Goal: Check status: Check status

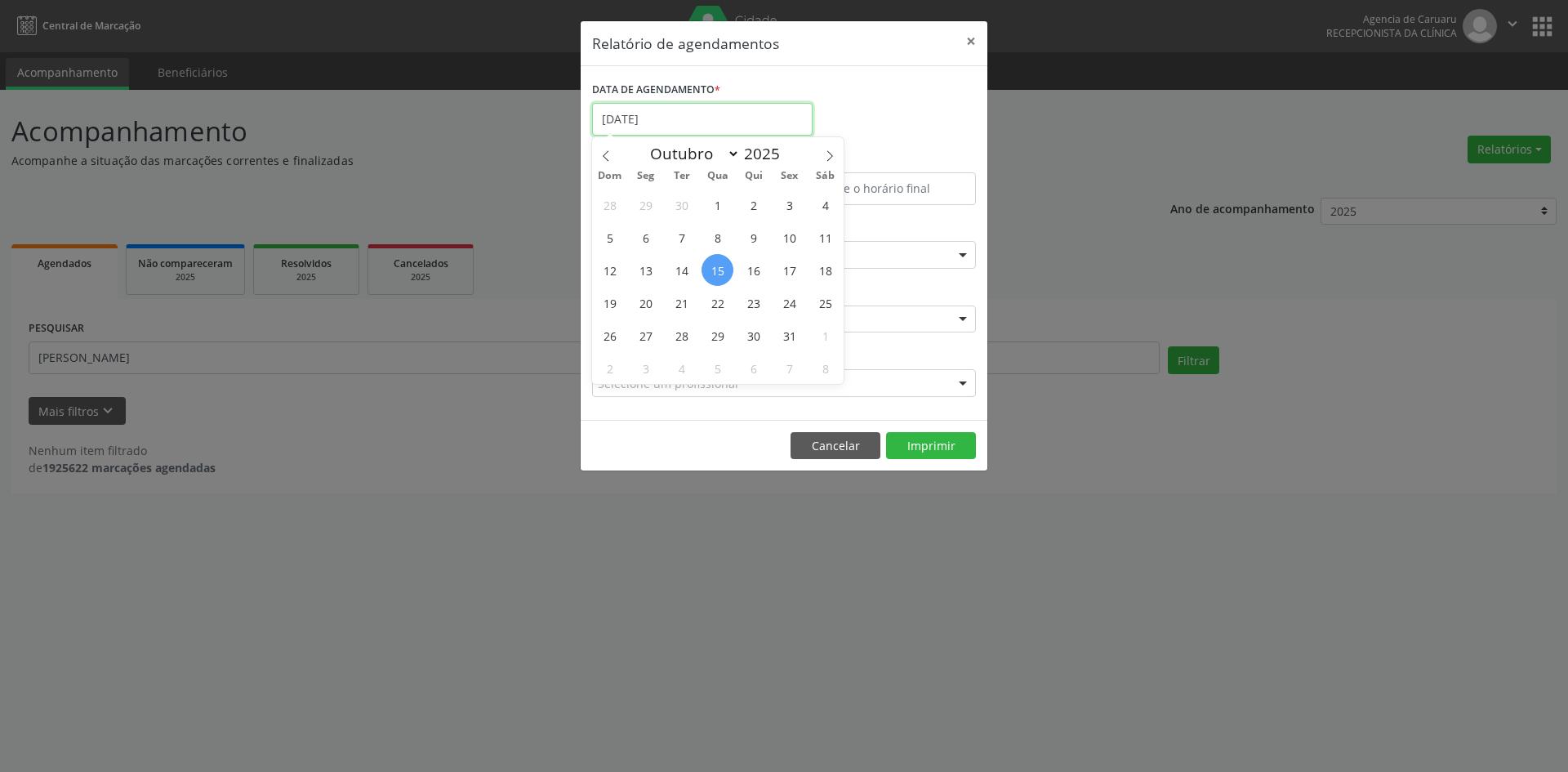
click at [665, 116] on input "[DATE]" at bounding box center [702, 119] width 220 height 33
click at [609, 154] on icon at bounding box center [605, 156] width 12 height 12
select select "8"
click at [752, 302] on span "25" at bounding box center [754, 303] width 32 height 32
type input "[DATE]"
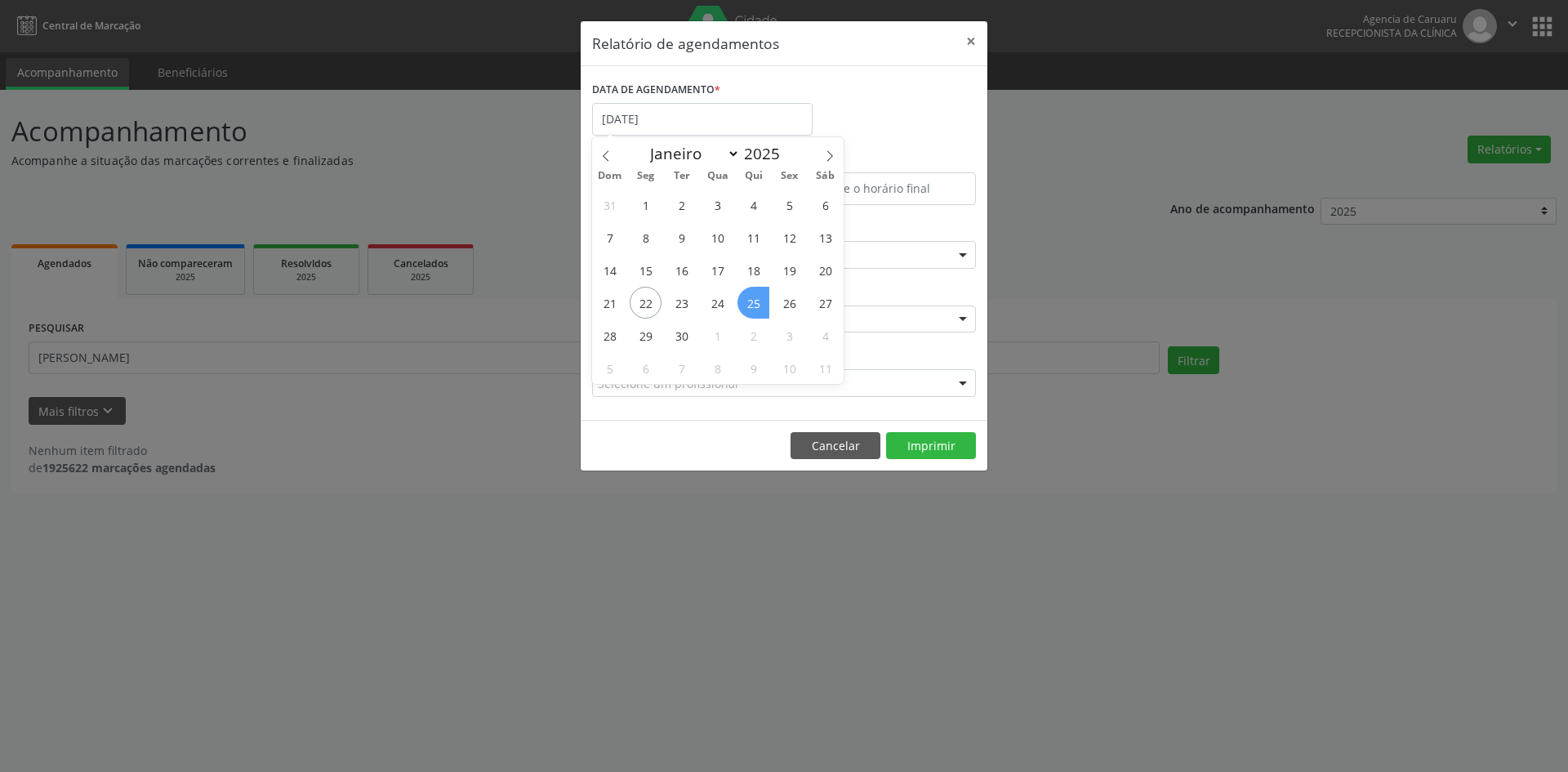
click at [752, 302] on span "25" at bounding box center [754, 303] width 32 height 32
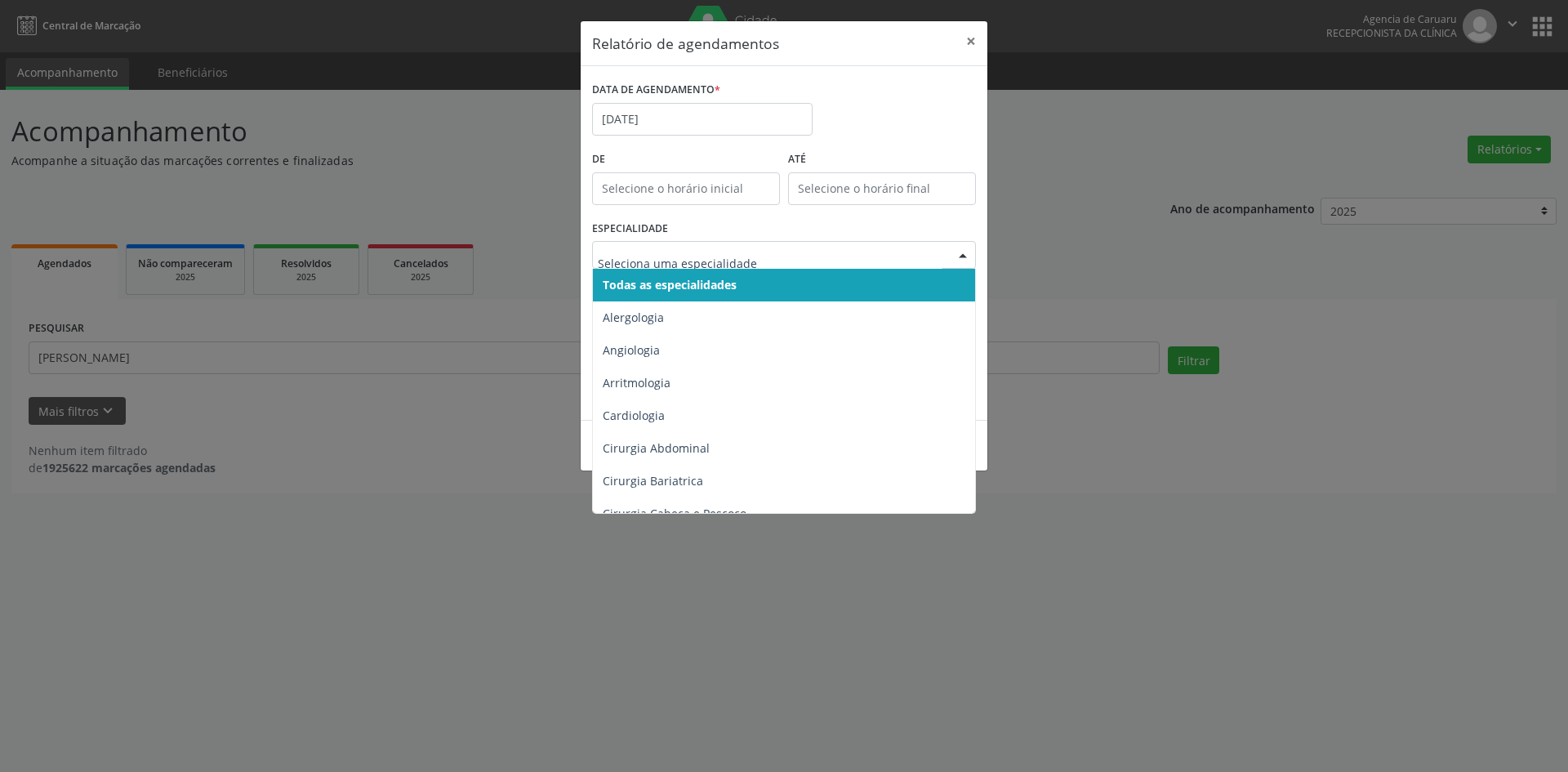
click at [667, 277] on span "Todas as especialidades" at bounding box center [669, 284] width 134 height 15
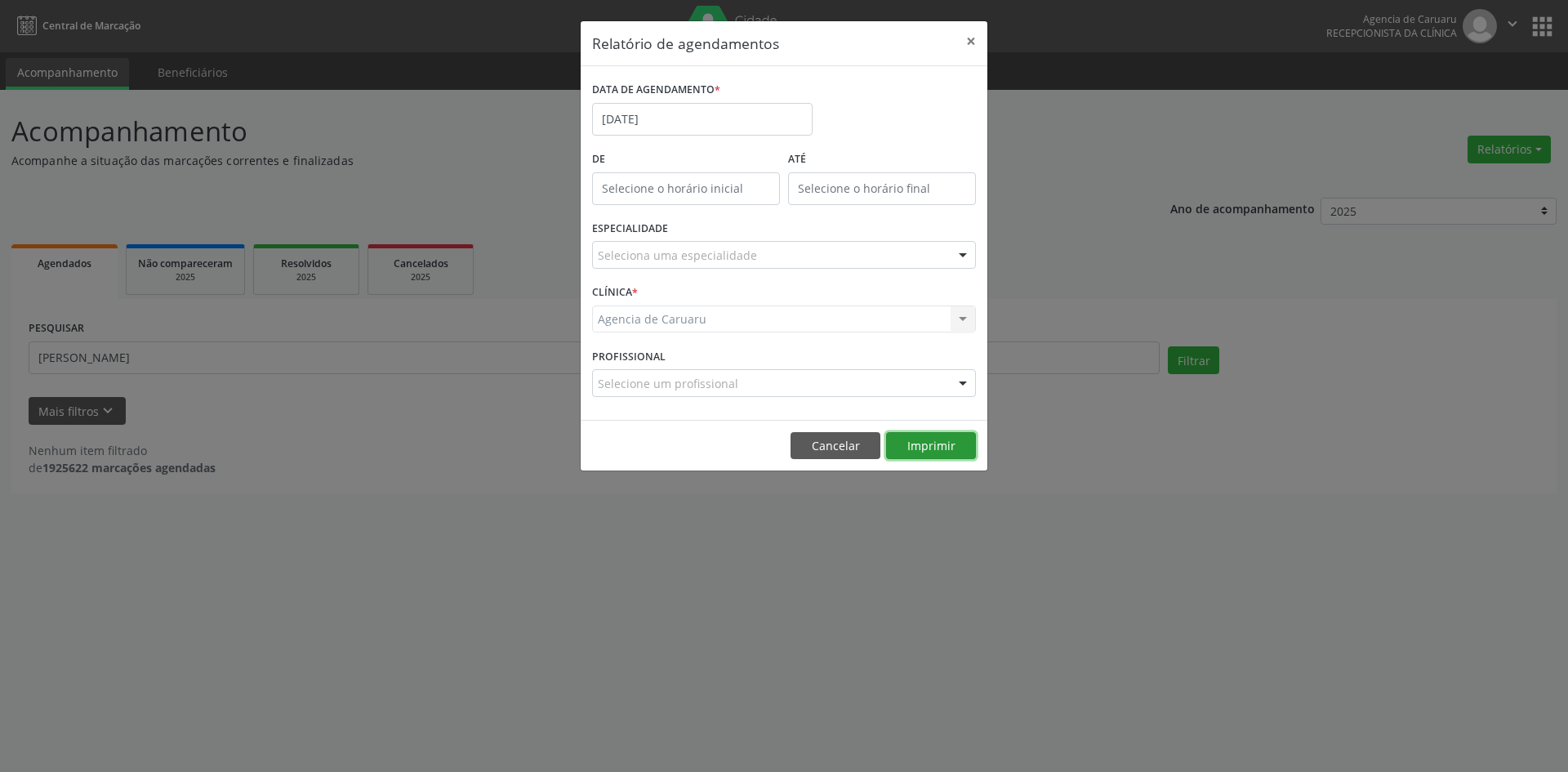
click at [925, 438] on button "Imprimir" at bounding box center [931, 446] width 90 height 28
click at [655, 107] on input "[DATE]" at bounding box center [702, 119] width 220 height 33
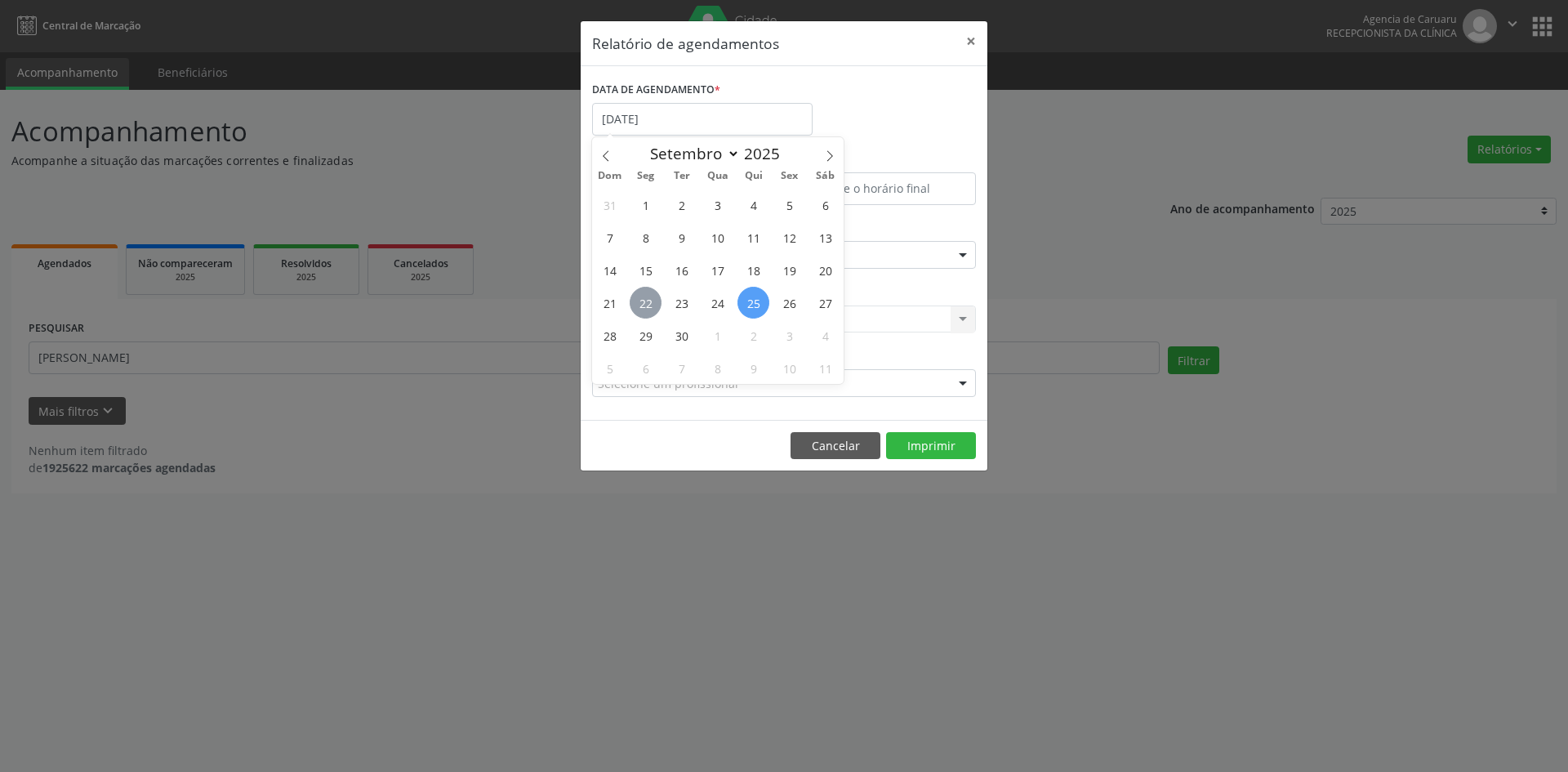
click at [650, 301] on span "22" at bounding box center [645, 303] width 32 height 32
type input "[DATE]"
click at [650, 301] on span "22" at bounding box center [645, 303] width 32 height 32
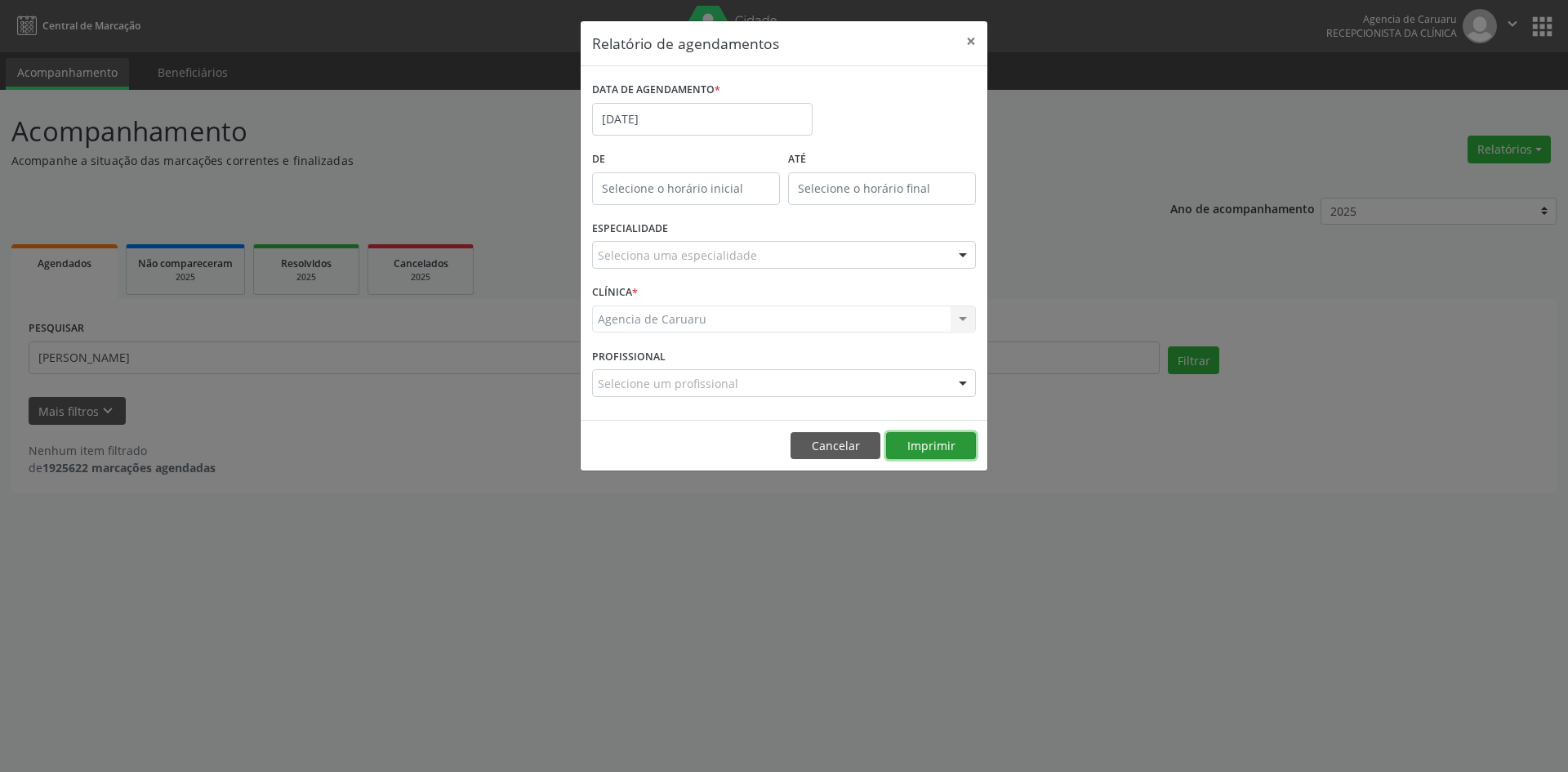
click at [922, 446] on button "Imprimir" at bounding box center [931, 446] width 90 height 28
click at [969, 36] on button "×" at bounding box center [971, 41] width 33 height 40
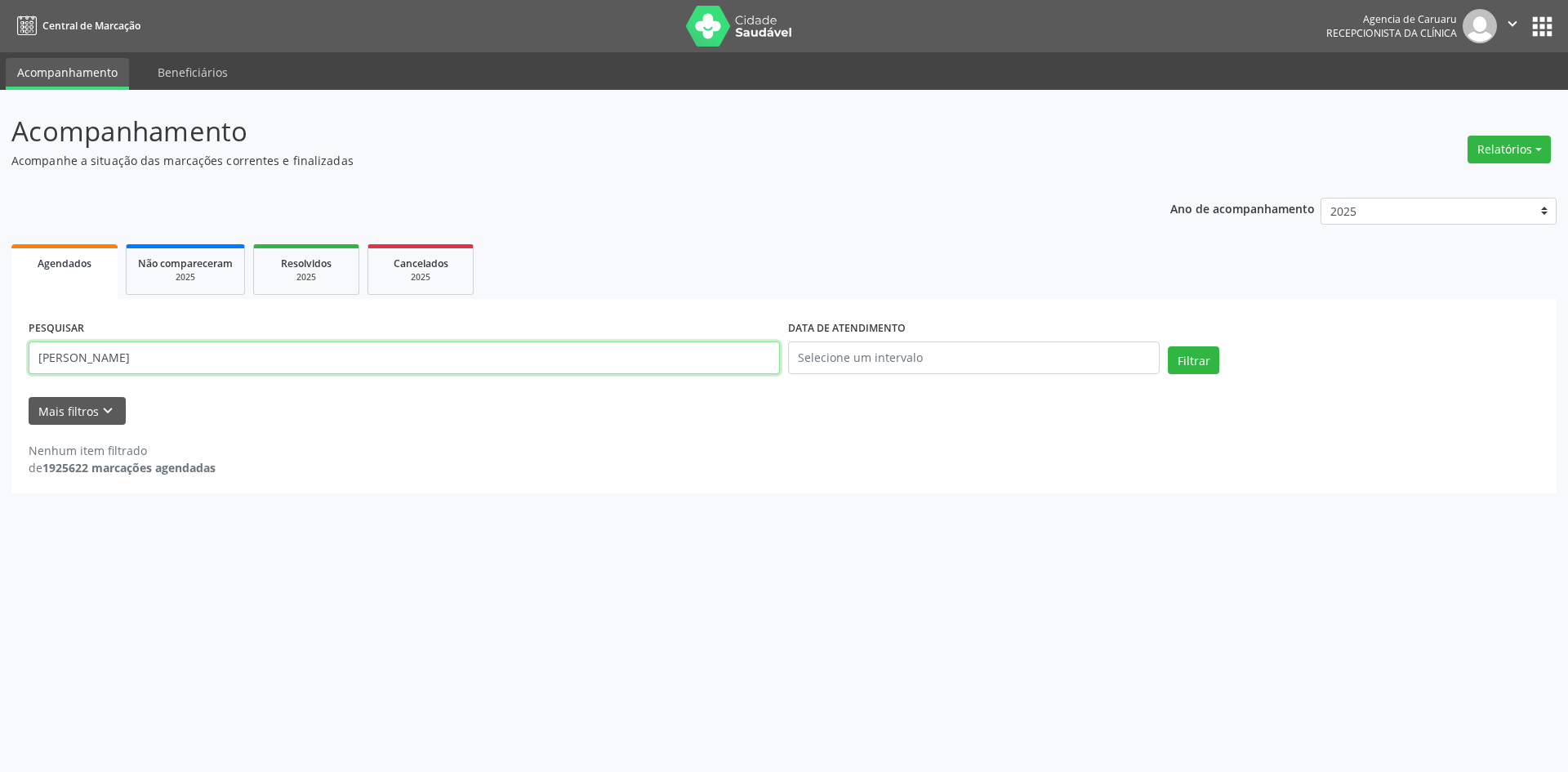
click at [281, 357] on input "[PERSON_NAME]" at bounding box center [404, 358] width 751 height 33
type input "M"
paste input "[PERSON_NAME]"
type input "[PERSON_NAME]"
click at [1203, 355] on button "Filtrar" at bounding box center [1194, 360] width 52 height 28
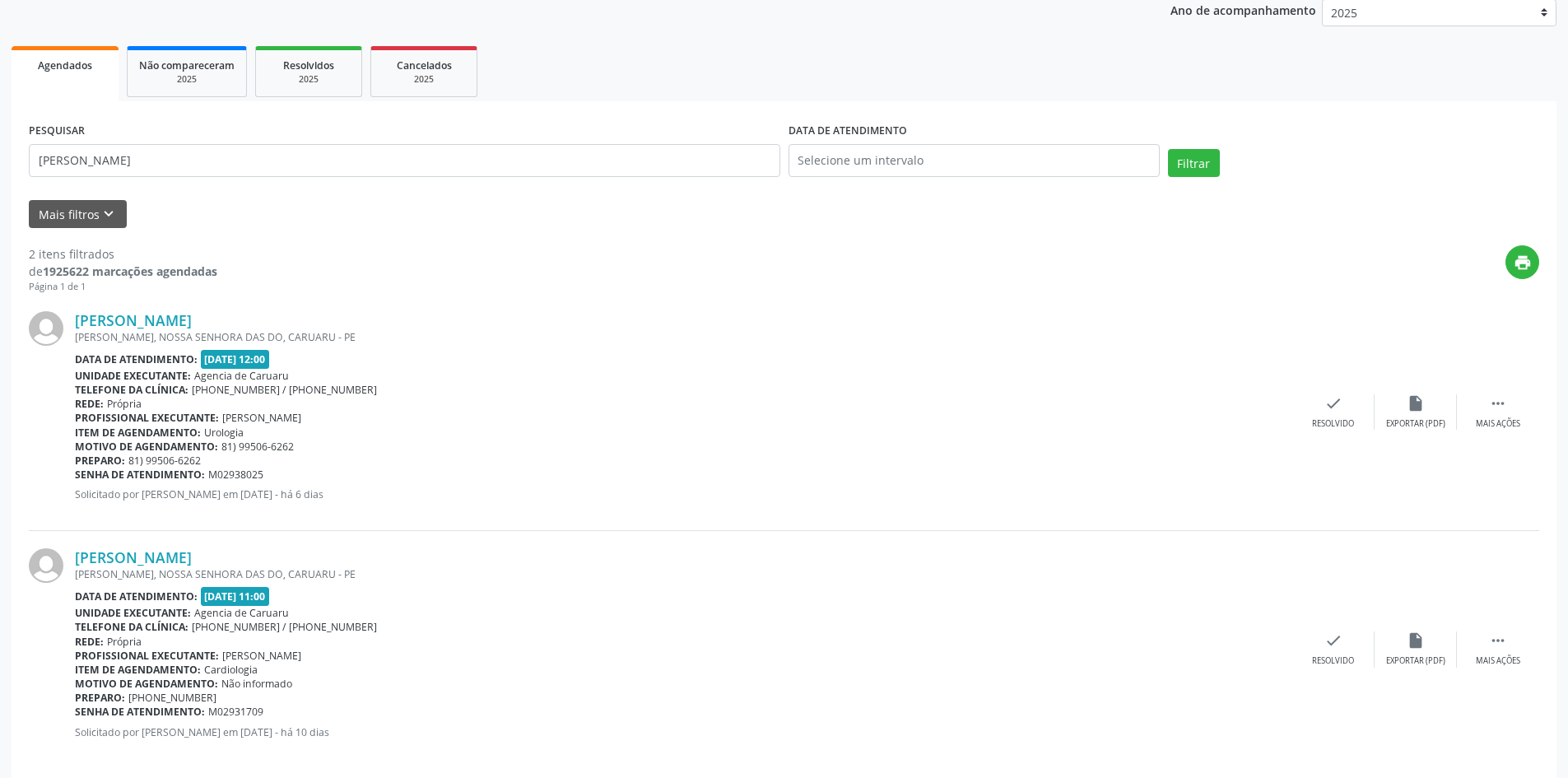
scroll to position [219, 0]
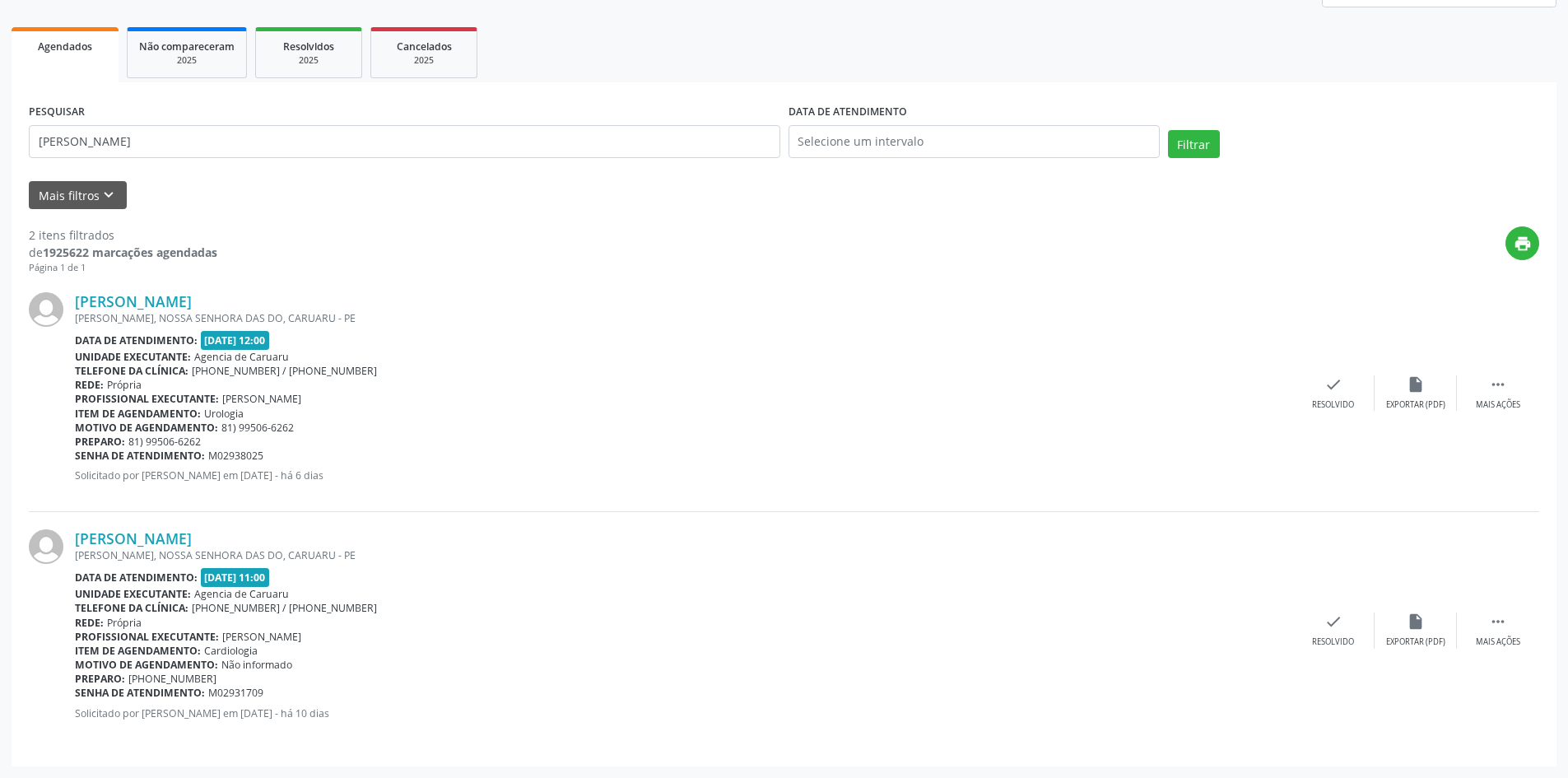
click at [733, 550] on div "[PERSON_NAME], NOSSA SENHORA DAS DO, CARUARU - PE" at bounding box center [684, 556] width 1218 height 14
